Goal: Find specific page/section: Find specific page/section

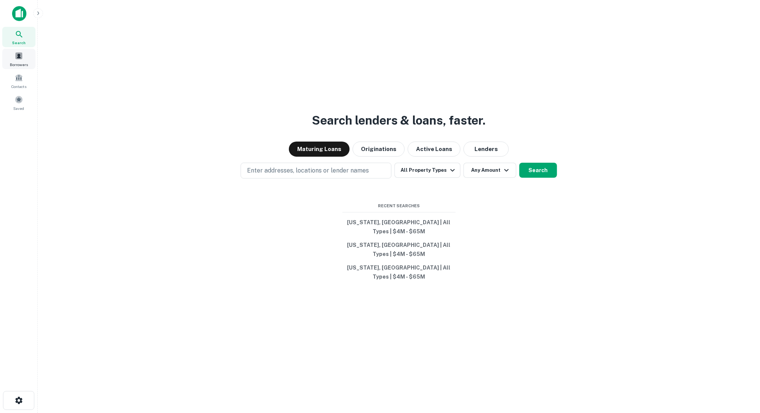
click at [19, 54] on span at bounding box center [19, 56] width 8 height 8
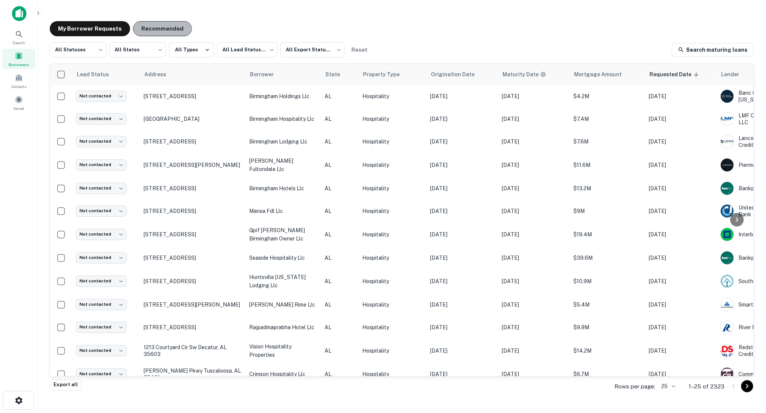
click at [158, 28] on button "Recommended" at bounding box center [162, 28] width 59 height 15
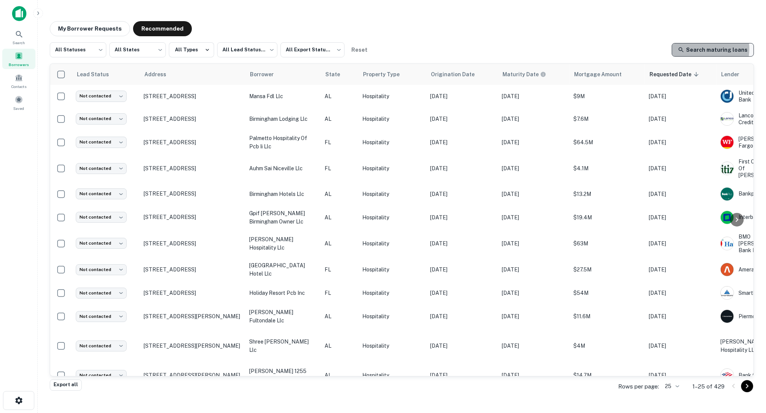
click at [703, 49] on link "Search maturing loans" at bounding box center [713, 50] width 82 height 14
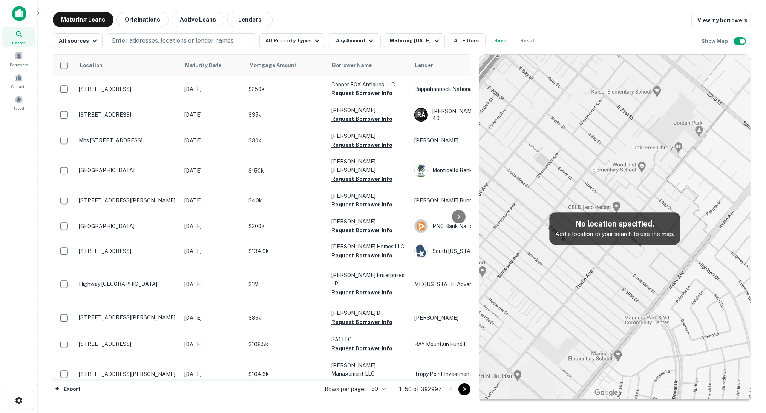
click at [19, 13] on img at bounding box center [19, 13] width 14 height 15
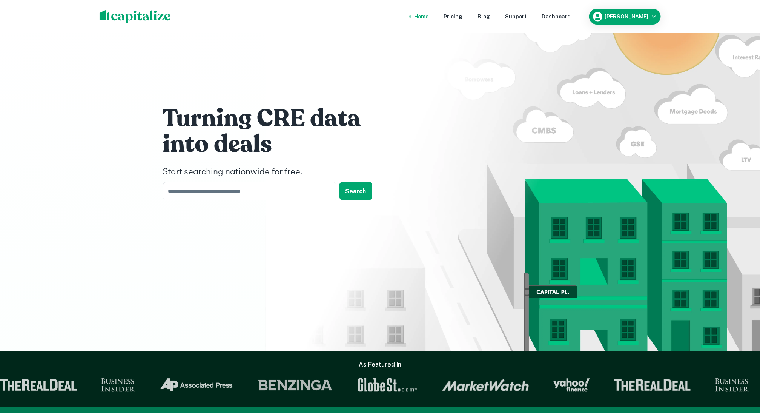
click at [429, 16] on div "Home" at bounding box center [421, 16] width 14 height 8
click at [560, 17] on div "Dashboard" at bounding box center [556, 16] width 29 height 8
